Goal: Find specific page/section: Find specific page/section

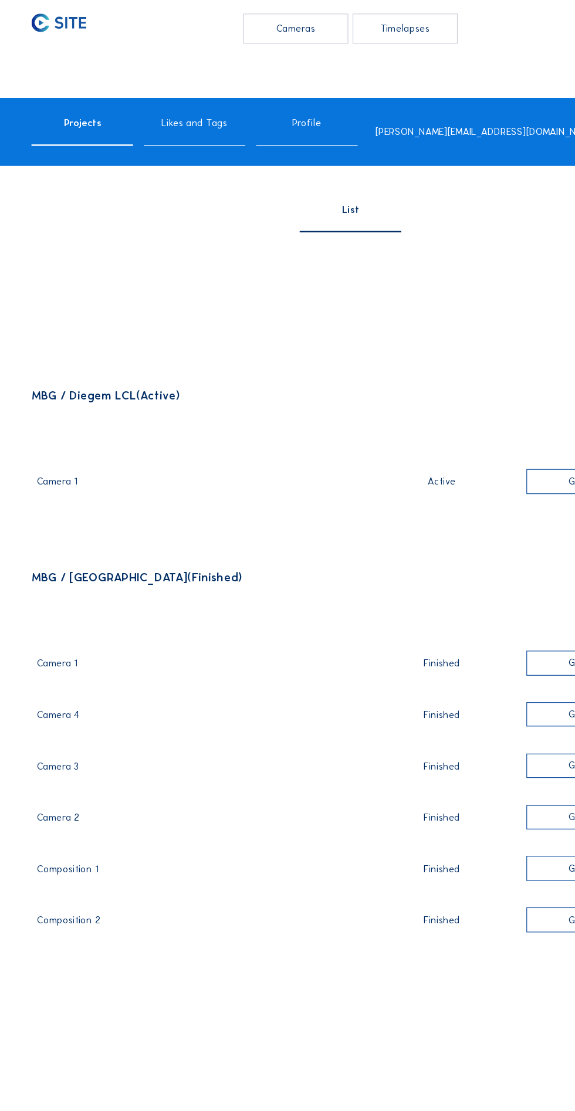
click at [61, 406] on div "Camera 1" at bounding box center [161, 398] width 263 height 15
click at [439, 405] on div "Go to images" at bounding box center [490, 395] width 117 height 21
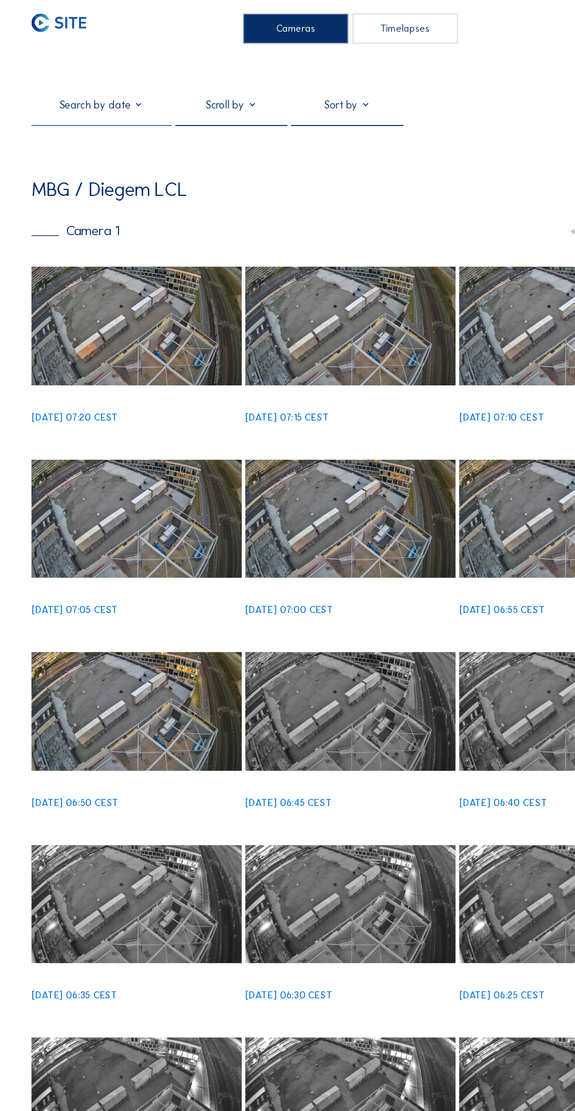
click at [115, 284] on img at bounding box center [112, 267] width 172 height 97
